Goal: Navigation & Orientation: Find specific page/section

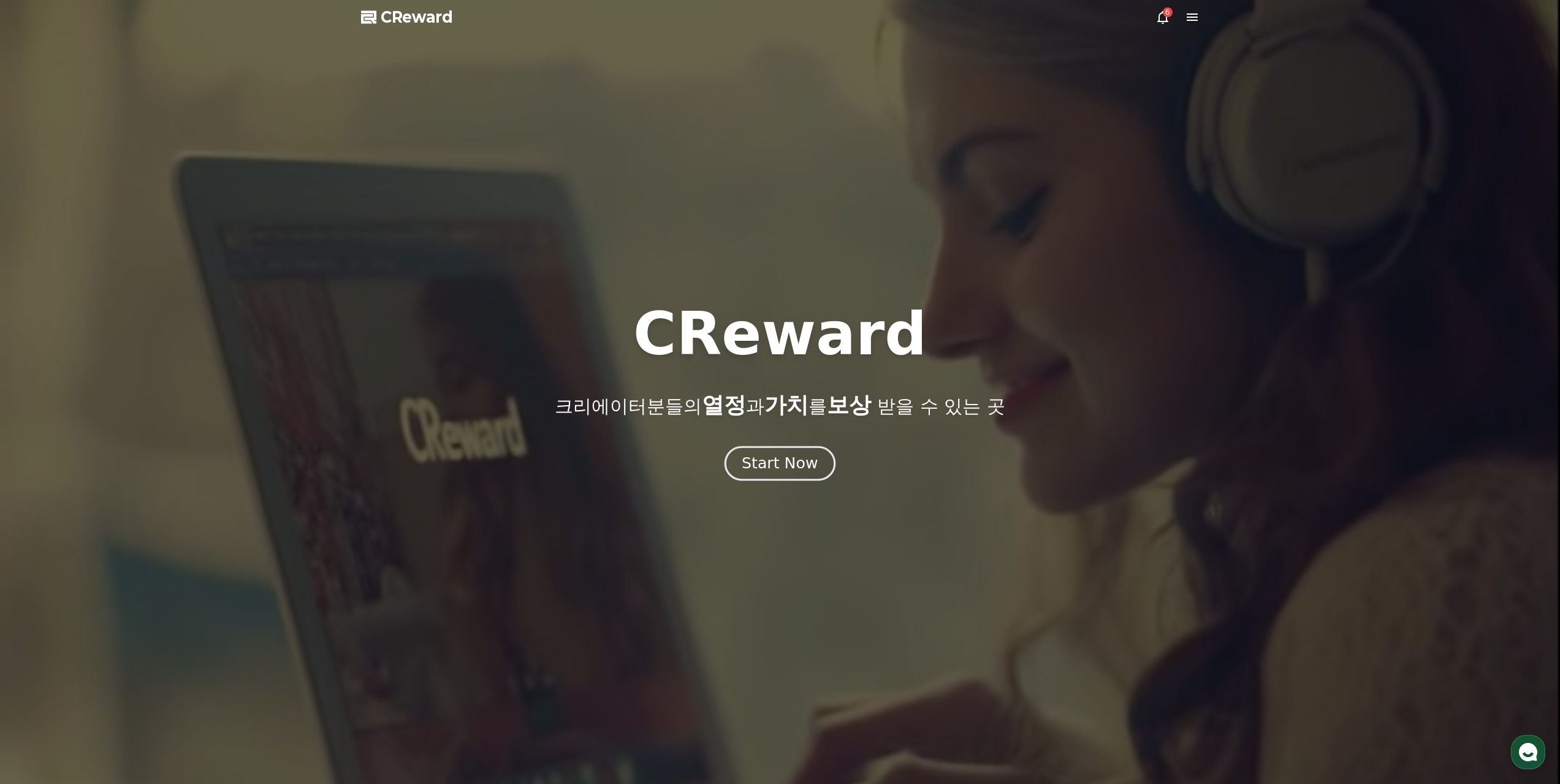
click at [799, 453] on div "Start Now" at bounding box center [779, 463] width 76 height 21
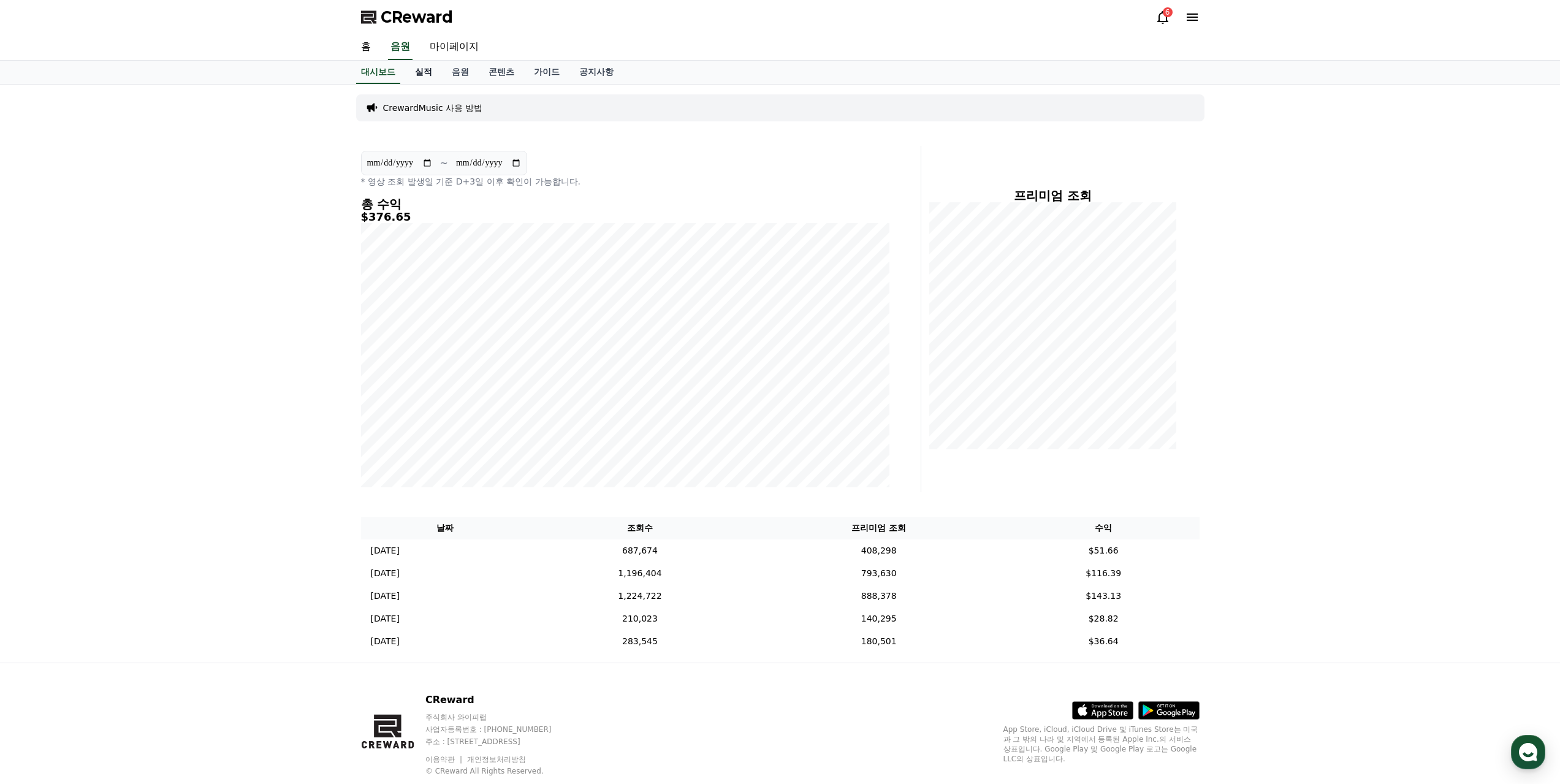
click at [419, 69] on link "실적" at bounding box center [423, 72] width 37 height 24
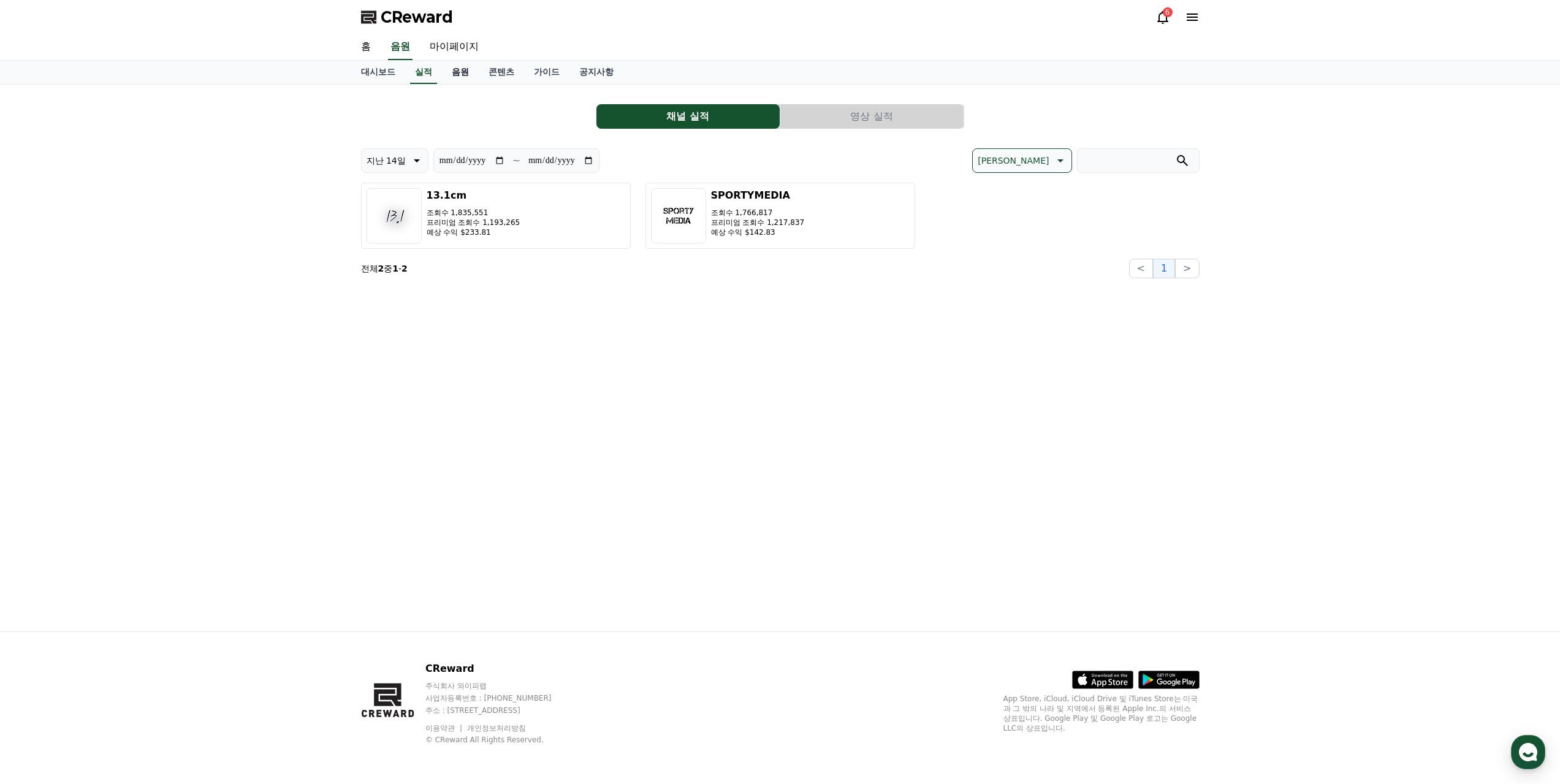
click at [443, 63] on link "음원" at bounding box center [460, 72] width 37 height 24
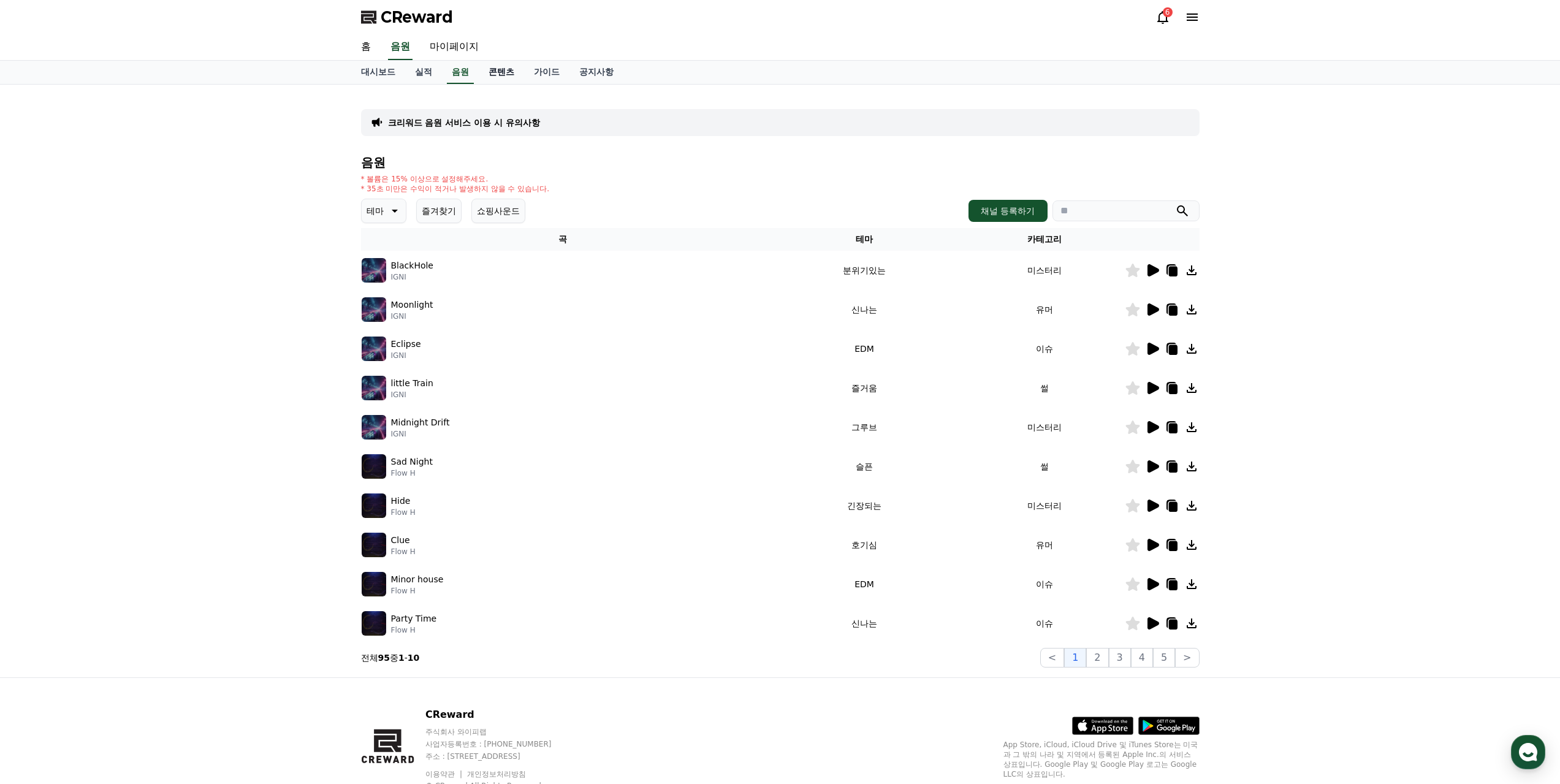
click at [479, 60] on link "콘텐츠" at bounding box center [502, 72] width 46 height 24
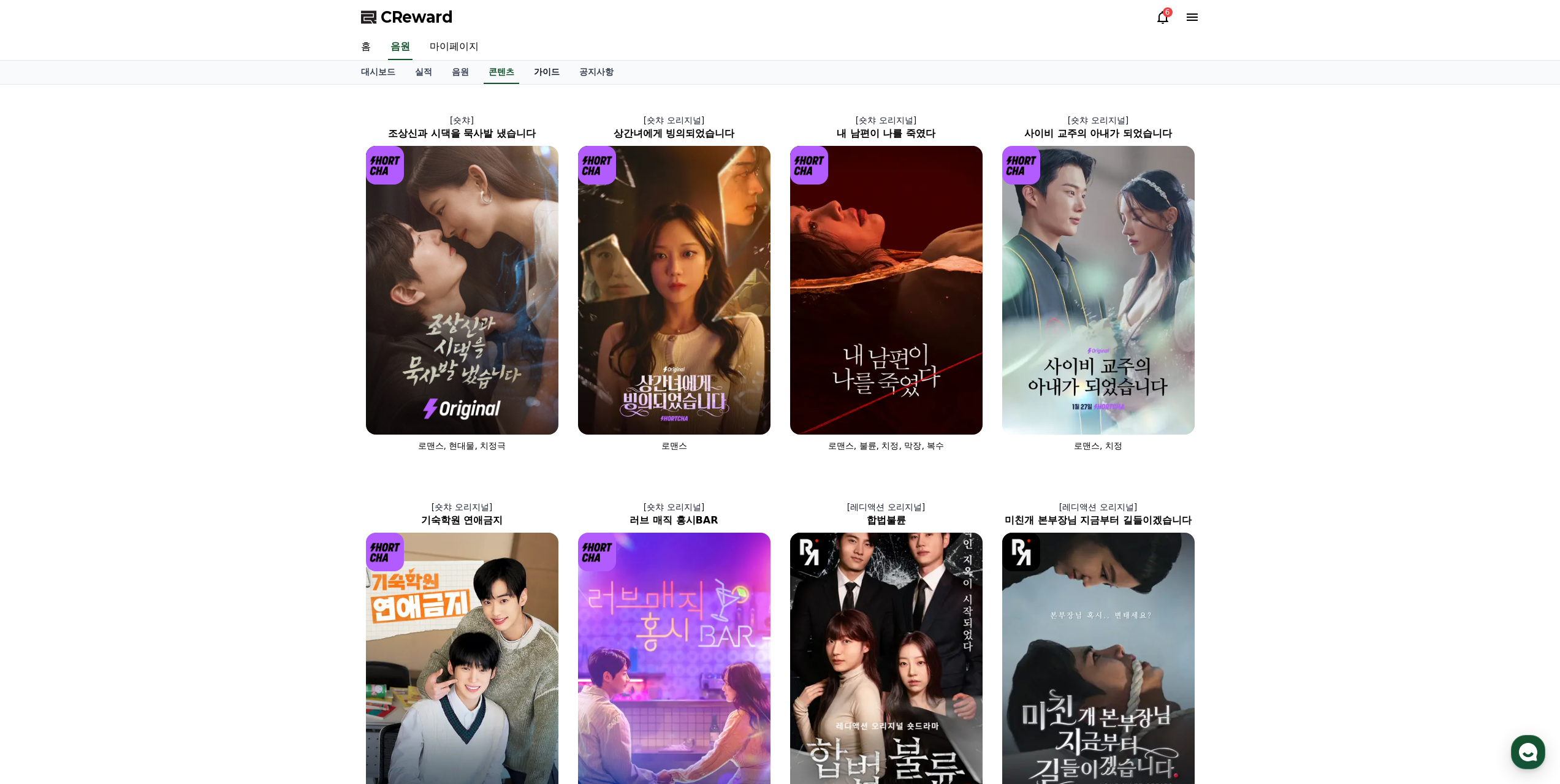
click at [524, 64] on link "가이드" at bounding box center [547, 72] width 46 height 24
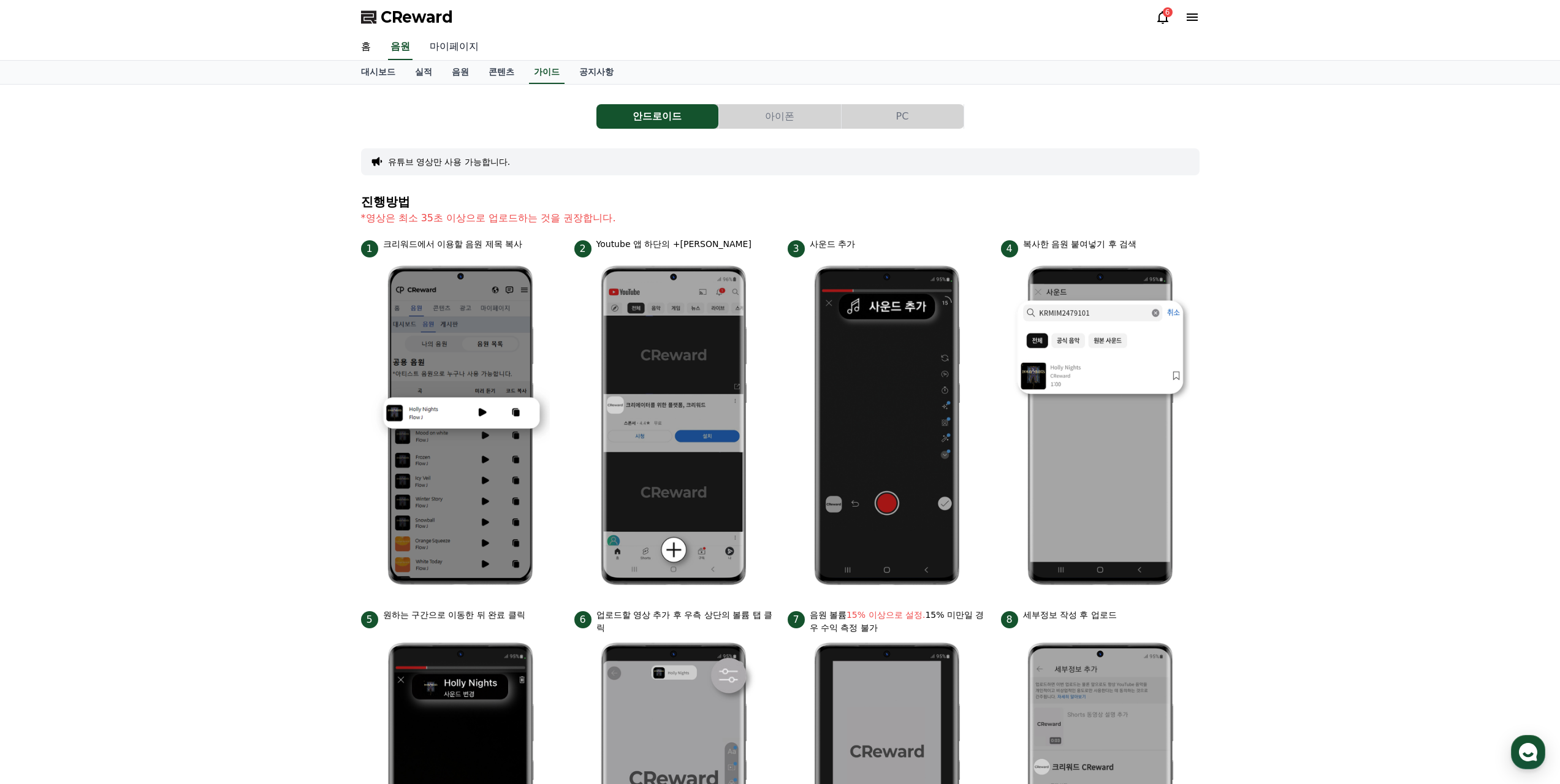
click at [443, 42] on link "마이페이지" at bounding box center [454, 47] width 69 height 26
select select "**********"
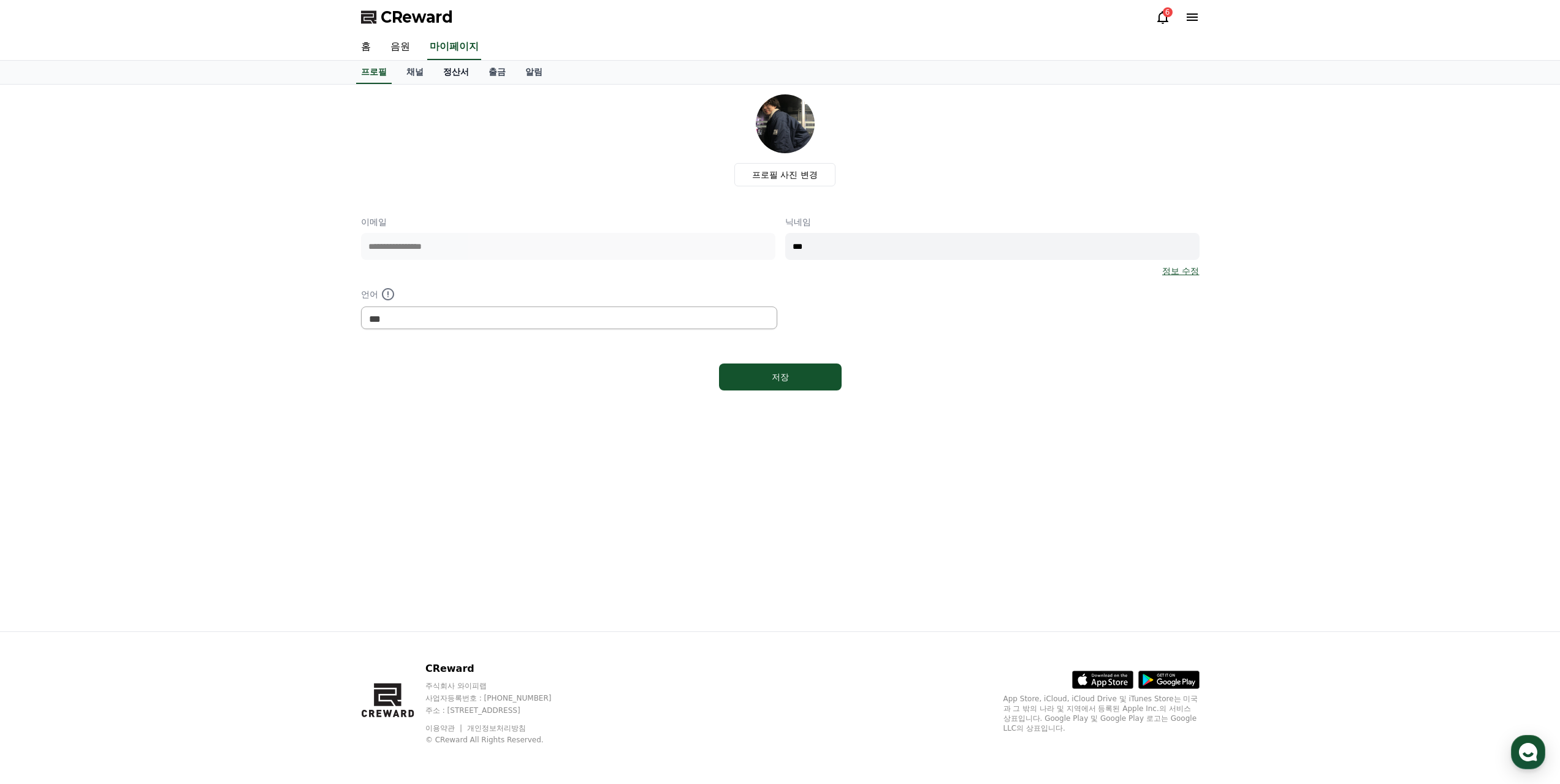
click at [444, 60] on link "정산서" at bounding box center [456, 72] width 46 height 24
